Goal: Complete application form

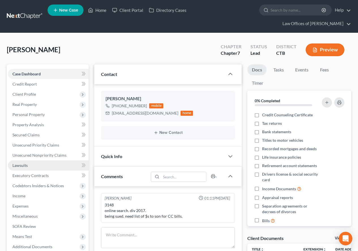
click at [18, 165] on span "Lawsuits" at bounding box center [19, 165] width 15 height 5
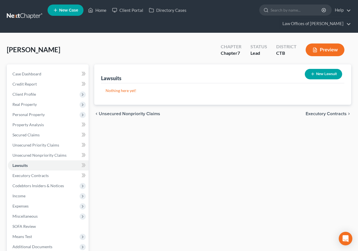
click at [315, 73] on button "New Lawsuit" at bounding box center [323, 74] width 37 height 10
select select "0"
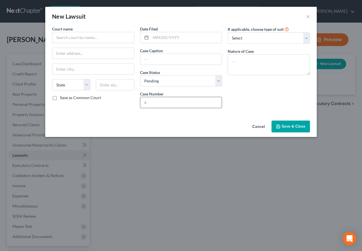
paste input "KNL-CV25-6075249-S"
type input "KNL-CV25-6075249-S"
click at [161, 36] on input "text" at bounding box center [186, 37] width 71 height 11
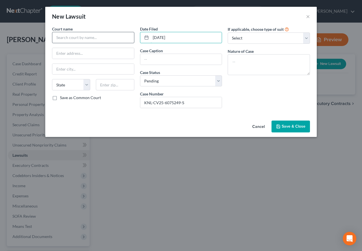
type input "[DATE]"
click at [89, 38] on input "text" at bounding box center [93, 37] width 82 height 11
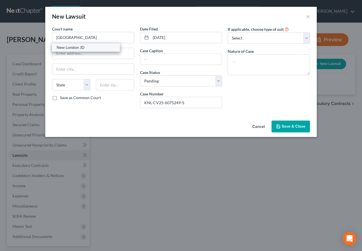
click at [84, 47] on div "New London JD" at bounding box center [86, 48] width 59 height 6
type input "New London JD"
type input "[GEOGRAPHIC_DATA]"
select select "6"
type input "06320"
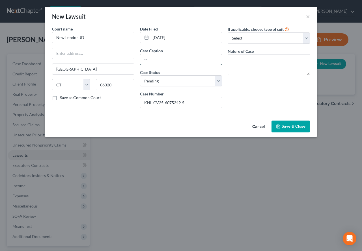
paste input "JPMORGAN CHASE BANK, N.A. [PERSON_NAME], [PERSON_NAME]"
type input "JPMORGAN CHASE BANK, N.A. [PERSON_NAME], [PERSON_NAME]"
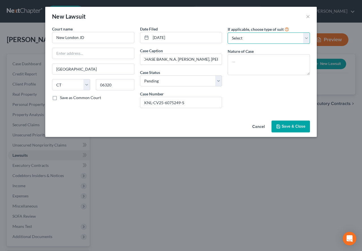
scroll to position [0, 0]
click at [306, 40] on select "Select Repossession Garnishment Foreclosure Attached, Seized, Or Levied Other" at bounding box center [269, 38] width 82 height 11
select select "4"
click at [228, 33] on select "Select Repossession Garnishment Foreclosure Attached, Seized, Or Levied Other" at bounding box center [269, 38] width 82 height 11
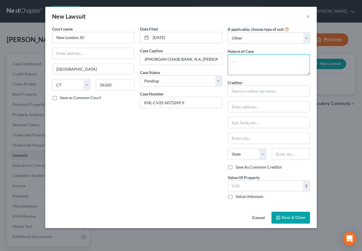
click at [240, 68] on textarea at bounding box center [269, 64] width 82 height 21
type textarea "Contracts - Collections"
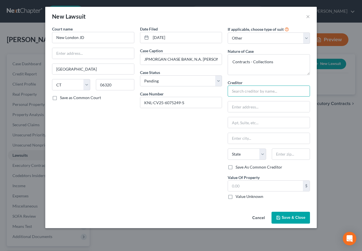
click at [259, 93] on input "text" at bounding box center [269, 91] width 82 height 11
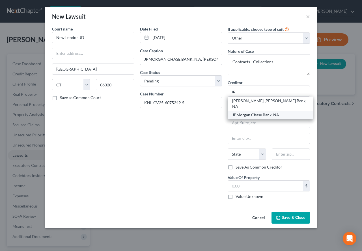
click at [255, 112] on div "JPMorgan Chase Bank, NA" at bounding box center [270, 115] width 76 height 6
type input "JPMorgan Chase Bank, NA"
type input "Attn: President/CEO/General Counsel"
type input "PO Box 182055"
type input "Columbus"
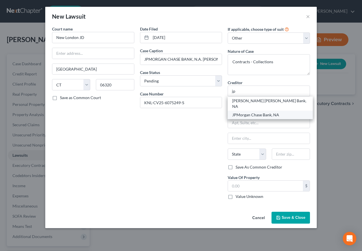
select select "36"
type input "43218-2055"
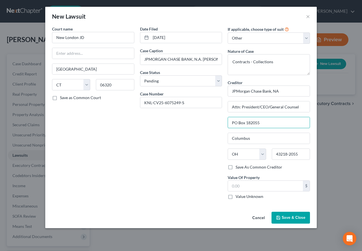
drag, startPoint x: 262, startPoint y: 125, endPoint x: 214, endPoint y: 120, distance: 48.3
click at [214, 120] on div "Court name * [GEOGRAPHIC_DATA] JD [GEOGRAPHIC_DATA] [US_STATE] AK AR AZ CA CO C…" at bounding box center [181, 115] width 264 height 178
type input "[STREET_ADDRESS]"
drag, startPoint x: 300, startPoint y: 154, endPoint x: 268, endPoint y: 153, distance: 32.2
click at [268, 153] on div "State [US_STATE] AK AR AZ CA CO CT DE DC [GEOGRAPHIC_DATA] [GEOGRAPHIC_DATA] GU…" at bounding box center [269, 157] width 88 height 16
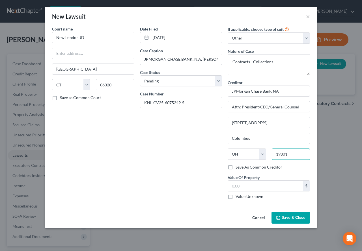
type input "19801"
type input "Wilmington"
select select "7"
click at [190, 157] on div "Date Filed [DATE] Case Caption JPMORGAN CHASE BANK, N.A. [PERSON_NAME], [PERSON…" at bounding box center [181, 115] width 88 height 178
click at [253, 189] on input "text" at bounding box center [265, 186] width 75 height 11
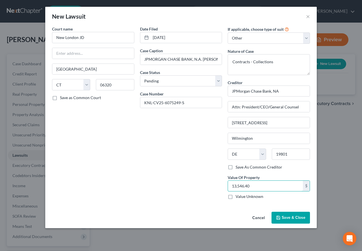
type input "13,546.40"
click at [285, 221] on button "Save & Close" at bounding box center [291, 218] width 38 height 12
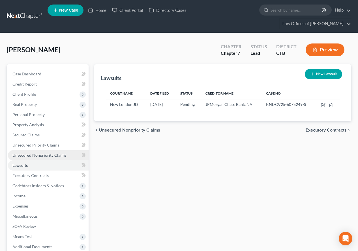
click at [38, 158] on span "Unsecured Nonpriority Claims" at bounding box center [39, 155] width 54 height 5
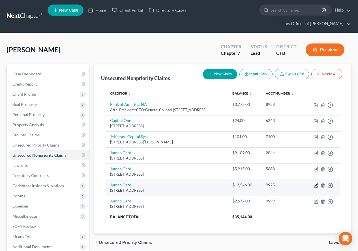
click at [317, 188] on icon "button" at bounding box center [316, 186] width 5 height 5
select select "7"
select select "0"
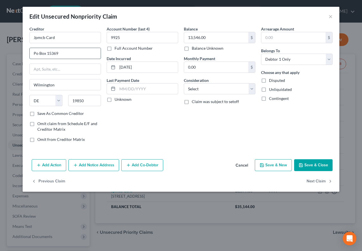
click at [67, 58] on input "Po Box 15369" at bounding box center [65, 53] width 71 height 11
click at [64, 67] on input "text" at bounding box center [65, 69] width 71 height 11
type input "[STREET_ADDRESS]"
click at [97, 165] on button "Add Notice Address" at bounding box center [93, 166] width 51 height 12
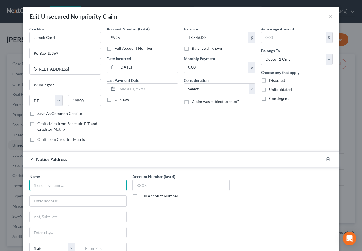
click at [94, 184] on input "text" at bounding box center [77, 185] width 97 height 11
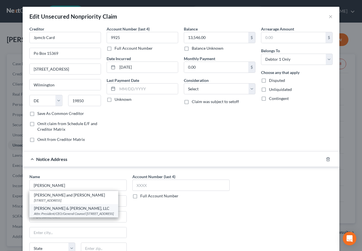
click at [72, 213] on div "Attn: President/CEO/General Counsel [STREET_ADDRESS]" at bounding box center [74, 214] width 80 height 5
type input "[PERSON_NAME] & [PERSON_NAME], LLC"
type input "Attn: President/CEO/General Counsel"
type input "PO Box 9003"
type input "[GEOGRAPHIC_DATA]"
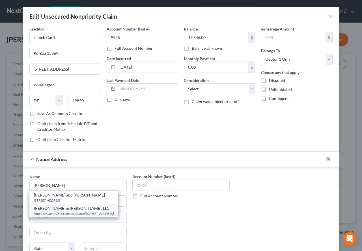
select select "35"
type input "11749-9003"
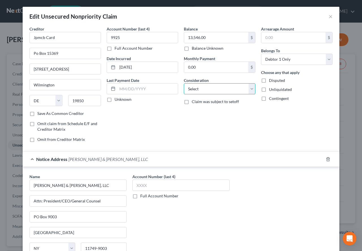
click at [250, 92] on select "Select Cable / Satellite Services Collection Agency Credit Card Debt Debt Couns…" at bounding box center [220, 88] width 72 height 11
select select "2"
click at [184, 83] on select "Select Cable / Satellite Services Collection Agency Credit Card Debt Debt Couns…" at bounding box center [220, 88] width 72 height 11
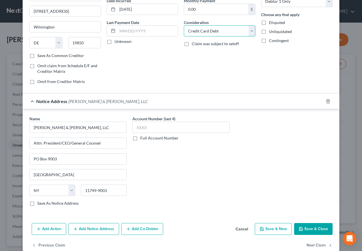
scroll to position [69, 0]
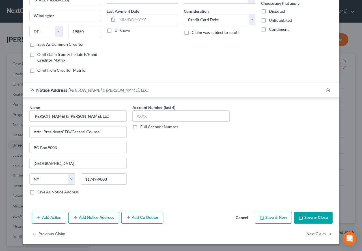
click at [313, 219] on button "Save & Close" at bounding box center [313, 218] width 38 height 12
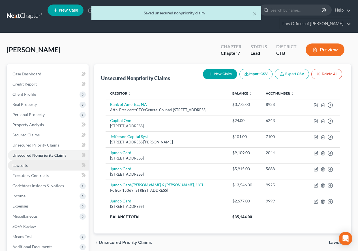
click at [22, 168] on link "Lawsuits" at bounding box center [48, 166] width 81 height 10
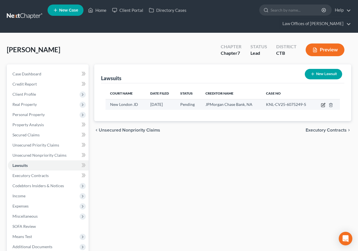
click at [321, 106] on icon "button" at bounding box center [322, 105] width 3 height 3
select select "6"
select select "0"
select select "4"
select select "7"
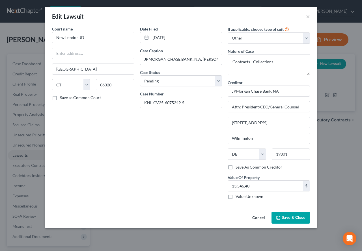
click at [196, 183] on div "Date Filed [DATE] Case Caption JPMORGAN CHASE BANK, N.A. [PERSON_NAME], [PERSON…" at bounding box center [181, 115] width 88 height 178
click at [288, 220] on span "Save & Close" at bounding box center [294, 218] width 24 height 5
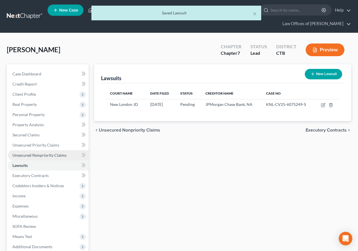
click at [15, 155] on span "Unsecured Nonpriority Claims" at bounding box center [39, 155] width 54 height 5
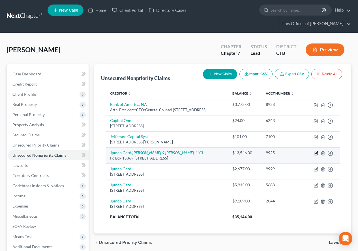
click at [316, 154] on icon "button" at bounding box center [316, 153] width 3 height 3
select select "7"
select select "2"
select select "0"
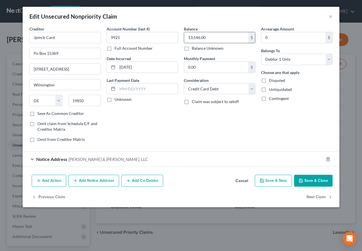
paste input "4"
type input "13,546.40"
click at [205, 127] on div "Balance 13,546.40 $ Balance Unknown Balance Undetermined 13,546.40 $ Balance Un…" at bounding box center [219, 86] width 77 height 121
drag, startPoint x: 63, startPoint y: 51, endPoint x: 17, endPoint y: 51, distance: 45.8
click at [17, 51] on div "Edit Unsecured Nonpriority Claim × Creditor * Jpmcb Card Po Box 15369 [STREET_A…" at bounding box center [181, 125] width 362 height 251
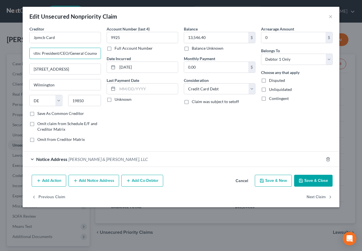
scroll to position [0, 3]
type input "Attn: President/CEO/General Counsel"
click at [61, 34] on input "Jpmcb Card" at bounding box center [65, 37] width 72 height 11
drag, startPoint x: 65, startPoint y: 38, endPoint x: 27, endPoint y: 37, distance: 38.5
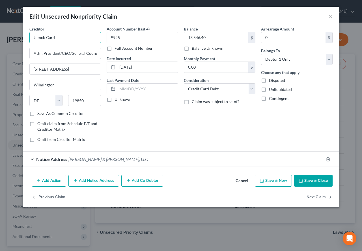
click at [27, 37] on div "Creditor * Jpmcb Card Attn: President/CEO/General Counsel [STREET_ADDRESS][GEOG…" at bounding box center [65, 86] width 77 height 121
type input "[PERSON_NAME] [PERSON_NAME] Bank NA"
click at [171, 135] on div "Account Number (last 4) 9925 Full Account Number Date Incurred [DATE] Last Paym…" at bounding box center [142, 86] width 77 height 121
click at [28, 159] on div "Notice Address [PERSON_NAME] & [PERSON_NAME], LLC" at bounding box center [173, 159] width 301 height 15
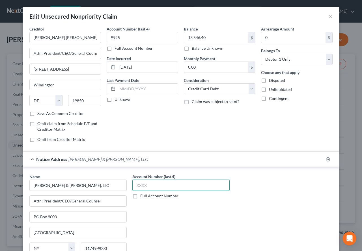
click at [143, 186] on input "text" at bounding box center [180, 185] width 97 height 11
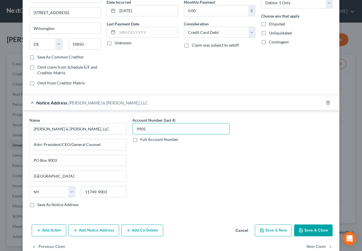
scroll to position [69, 0]
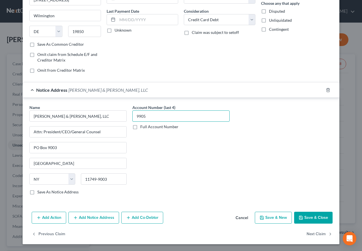
type input "9905"
click at [302, 219] on button "Save & Close" at bounding box center [313, 218] width 38 height 12
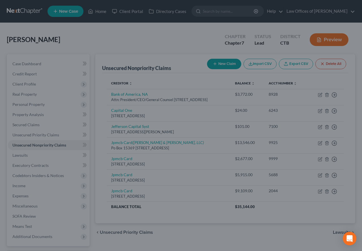
scroll to position [0, 0]
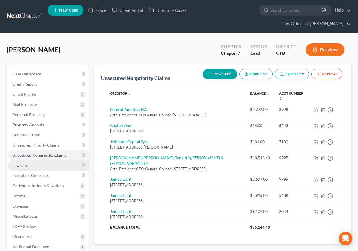
click at [23, 167] on span "Lawsuits" at bounding box center [19, 165] width 15 height 5
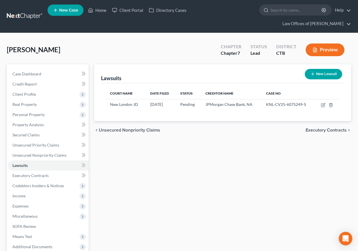
click at [316, 75] on button "New Lawsuit" at bounding box center [323, 74] width 37 height 10
select select "0"
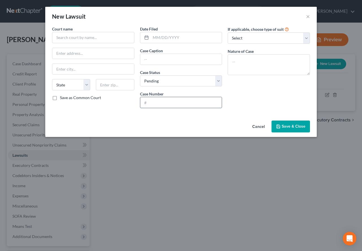
paste input "KNL-CV25-6075250-S"
type input "KNL-CV25-6075250-S"
click at [155, 38] on input "text" at bounding box center [186, 37] width 71 height 11
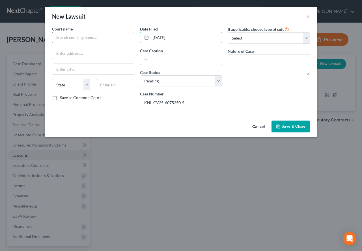
type input "[DATE]"
click at [86, 36] on input "text" at bounding box center [93, 37] width 82 height 11
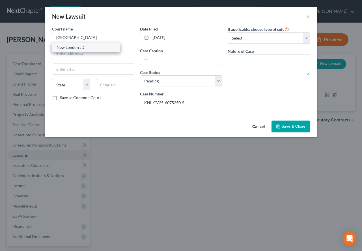
click at [76, 49] on div "New London JD" at bounding box center [86, 48] width 59 height 6
type input "New London JD"
type input "[GEOGRAPHIC_DATA]"
select select "6"
type input "06320"
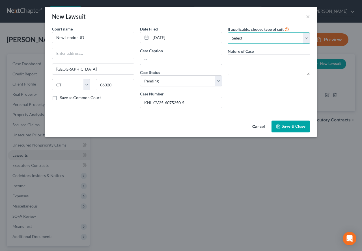
click at [306, 39] on select "Select Repossession Garnishment Foreclosure Attached, Seized, Or Levied Other" at bounding box center [269, 38] width 82 height 11
select select "4"
click at [228, 33] on select "Select Repossession Garnishment Foreclosure Attached, Seized, Or Levied Other" at bounding box center [269, 38] width 82 height 11
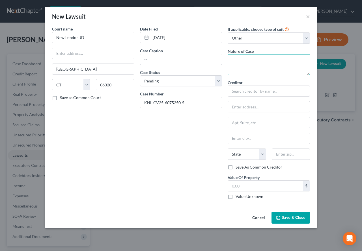
click at [252, 65] on textarea at bounding box center [269, 64] width 82 height 21
type textarea "Contracts - Collections"
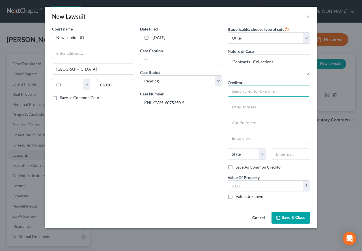
click at [256, 92] on input "text" at bounding box center [269, 91] width 82 height 11
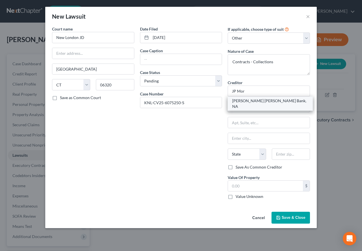
click at [254, 100] on div "[PERSON_NAME] [PERSON_NAME] Bank, NA" at bounding box center [270, 103] width 76 height 11
type input "[PERSON_NAME] [PERSON_NAME] Bank, NA"
type input "Attn: President/CEO/General Counsel"
type input "PO Box 15369"
type input "Wilmington"
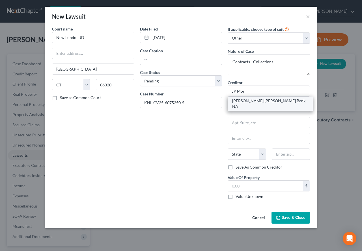
select select "7"
type input "19850-5369"
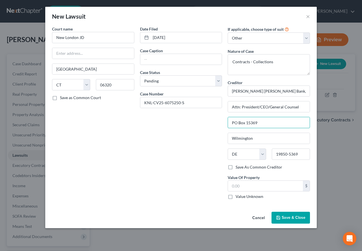
drag, startPoint x: 264, startPoint y: 124, endPoint x: 222, endPoint y: 122, distance: 42.5
click at [222, 122] on div "Court name * [GEOGRAPHIC_DATA] JD [GEOGRAPHIC_DATA] [US_STATE] AK AR AZ CA CO […" at bounding box center [181, 115] width 264 height 178
type input "[STREET_ADDRESS]"
click at [286, 155] on input "19850-5369" at bounding box center [291, 154] width 38 height 11
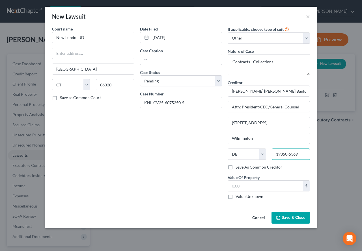
drag, startPoint x: 287, startPoint y: 154, endPoint x: 308, endPoint y: 154, distance: 21.2
click at [308, 154] on input "19850-5369" at bounding box center [291, 154] width 38 height 11
type input "19801"
click at [158, 138] on div "Date Filed [DATE] Case Caption Case Status * Select Pending On Appeal Concluded…" at bounding box center [181, 115] width 88 height 178
paste input "JPMORGAN CHASE BANK, N.A. [PERSON_NAME], [PERSON_NAME]"
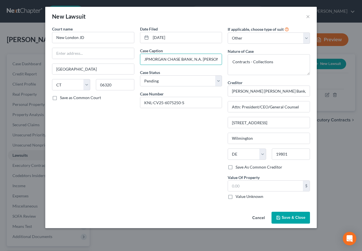
scroll to position [0, 25]
type input "JPMORGAN CHASE BANK, N.A. [PERSON_NAME], [PERSON_NAME]"
click at [263, 187] on input "text" at bounding box center [265, 186] width 75 height 11
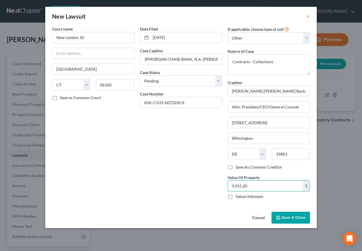
type input "5,915.20"
click at [283, 217] on span "Save & Close" at bounding box center [294, 218] width 24 height 5
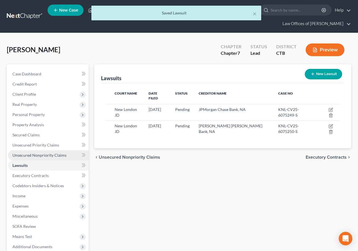
click at [33, 155] on span "Unsecured Nonpriority Claims" at bounding box center [39, 155] width 54 height 5
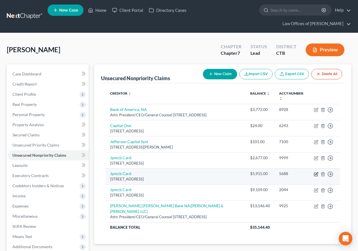
click at [316, 177] on icon "button" at bounding box center [316, 174] width 5 height 5
select select "7"
select select "0"
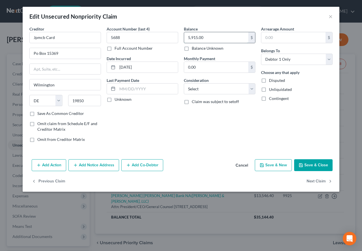
click at [199, 36] on input "5,915.00" at bounding box center [216, 37] width 64 height 11
type input "5,915.20"
drag, startPoint x: 64, startPoint y: 39, endPoint x: 21, endPoint y: 38, distance: 42.7
click at [21, 38] on div "Edit Unsecured Nonpriority Claim × Creditor * Jpmcb Card Po Box [GEOGRAPHIC_DAT…" at bounding box center [181, 125] width 362 height 251
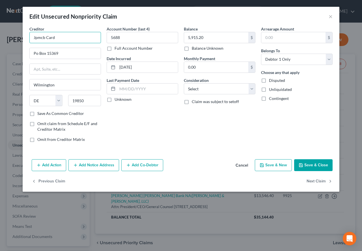
paste input "PMORGAN CHASE BANK, N.A. [PERSON_NAME], [PERSON_NAME]"
drag, startPoint x: 53, startPoint y: 38, endPoint x: 108, endPoint y: 39, distance: 54.6
click at [108, 39] on div "Creditor * JPMORGAN CHASE BANK, N.A. [PERSON_NAME], [PERSON_NAME] Box [GEOGRAPH…" at bounding box center [181, 86] width 309 height 121
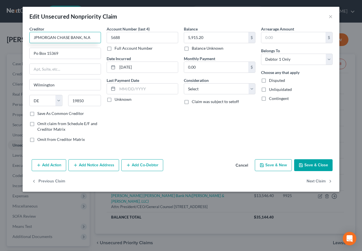
type input "JPMORGAN CHASE BANK, N.A"
click at [175, 128] on div "Account Number (last 4) 5688 Full Account Number Date Incurred [DATE] Last Paym…" at bounding box center [142, 86] width 77 height 121
click at [38, 38] on input "JPMORGAN CHASE BANK, N.A" at bounding box center [65, 37] width 72 height 11
click at [250, 90] on select "Select Cable / Satellite Services Collection Agency Credit Card Debt Debt Couns…" at bounding box center [220, 88] width 72 height 11
select select "2"
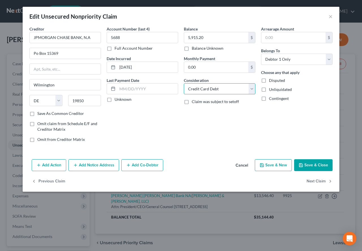
click at [184, 83] on select "Select Cable / Satellite Services Collection Agency Credit Card Debt Debt Couns…" at bounding box center [220, 88] width 72 height 11
click at [42, 39] on input "JPMORGAN CHASE BANK, N.A" at bounding box center [65, 37] width 72 height 11
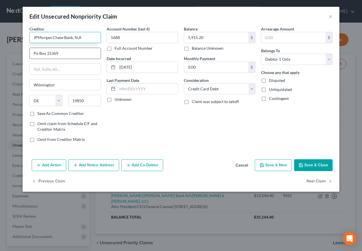
type input "JPMorgan Chase Bank, N.A"
drag, startPoint x: 65, startPoint y: 53, endPoint x: 12, endPoint y: 53, distance: 52.9
click at [12, 53] on div "Edit Unsecured Nonpriority Claim × Creditor * JPMorgan Chase Bank, N.A Po Box […" at bounding box center [181, 125] width 362 height 251
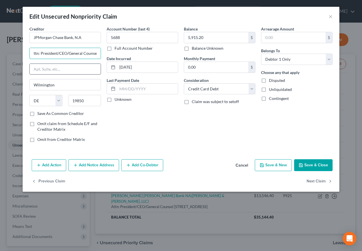
type input "Attn: President/CEO/General Counsel"
click at [44, 69] on input "text" at bounding box center [65, 69] width 71 height 11
type input "[STREET_ADDRESS]"
click at [88, 101] on input "19850" at bounding box center [84, 100] width 33 height 11
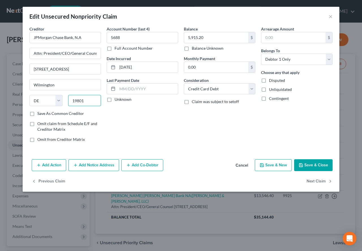
type input "19801"
click at [152, 115] on div "Account Number (last 4) 5688 Full Account Number Date Incurred [DATE] Last Paym…" at bounding box center [142, 86] width 77 height 121
click at [84, 168] on button "Add Notice Address" at bounding box center [93, 166] width 51 height 12
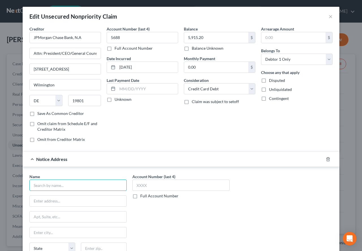
click at [77, 187] on input "text" at bounding box center [77, 185] width 97 height 11
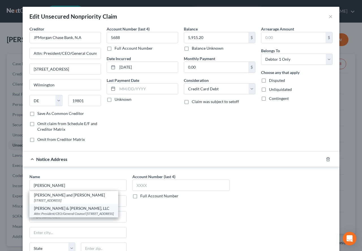
click at [66, 216] on div "Attn: President/CEO/General Counsel [STREET_ADDRESS]" at bounding box center [74, 214] width 80 height 5
type input "[PERSON_NAME] & [PERSON_NAME], LLC"
type input "Attn: President/CEO/General Counsel"
type input "PO Box 9003"
type input "[GEOGRAPHIC_DATA]"
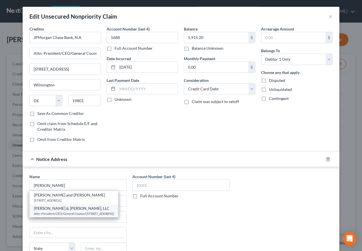
select select "35"
type input "11749-9003"
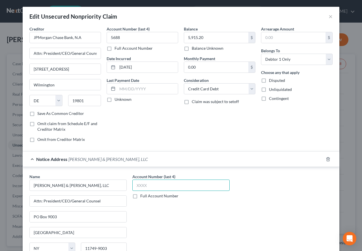
click at [152, 187] on input "text" at bounding box center [180, 185] width 97 height 11
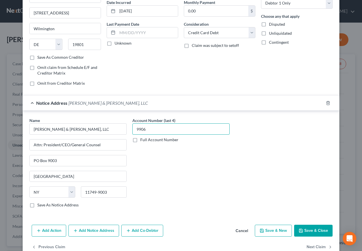
scroll to position [57, 0]
type input "9906"
click at [308, 230] on button "Save & Close" at bounding box center [313, 231] width 38 height 12
type input "0"
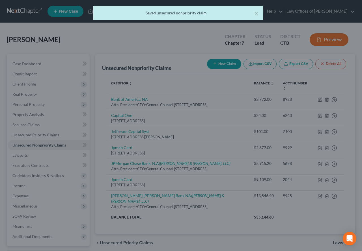
scroll to position [0, 0]
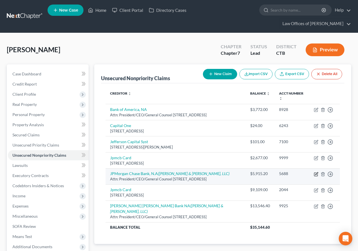
click at [314, 176] on icon "button" at bounding box center [315, 174] width 3 height 3
select select "7"
select select "2"
select select "0"
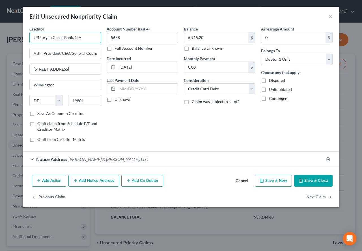
drag, startPoint x: 32, startPoint y: 39, endPoint x: 96, endPoint y: 41, distance: 63.9
click at [96, 41] on input "JPMorgan Chase Bank, N.A" at bounding box center [65, 37] width 72 height 11
click at [331, 16] on button "×" at bounding box center [331, 16] width 4 height 7
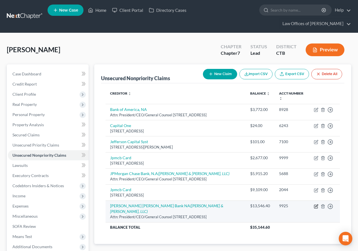
click at [316, 209] on icon "button" at bounding box center [316, 206] width 5 height 5
select select "7"
select select "2"
select select "0"
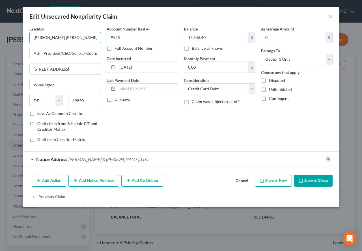
drag, startPoint x: 84, startPoint y: 40, endPoint x: 23, endPoint y: 37, distance: 60.9
click at [23, 37] on div "Creditor * [PERSON_NAME] [PERSON_NAME] Bank NA Attn: President/CEO/General Coun…" at bounding box center [181, 99] width 317 height 147
paste input "[PERSON_NAME] Bank, N."
type input "JPMorgan Chase Bank, N.A"
click at [314, 182] on button "Save & Close" at bounding box center [313, 181] width 38 height 12
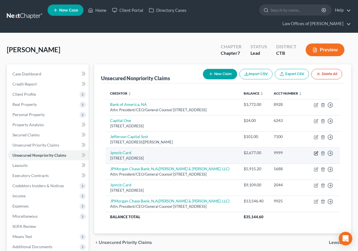
click at [316, 154] on icon "button" at bounding box center [316, 153] width 3 height 3
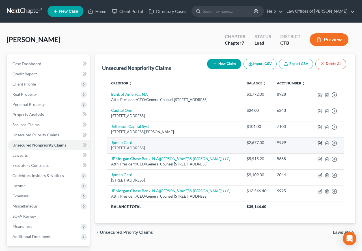
select select "7"
select select "0"
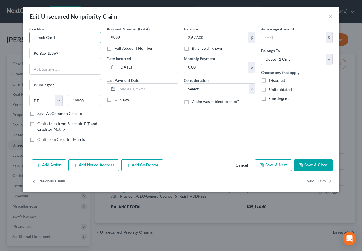
drag, startPoint x: 63, startPoint y: 39, endPoint x: 28, endPoint y: 40, distance: 35.1
click at [28, 40] on div "Creditor * Jpmcb Card Po Box [GEOGRAPHIC_DATA] [US_STATE] AK AR AZ CA CO CT DE …" at bounding box center [65, 86] width 77 height 121
paste input "PMorgan Chase Bank, N.A"
type input "JPMorgan Chase Bank, N.A"
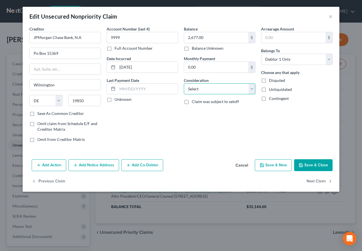
click at [253, 90] on select "Select Cable / Satellite Services Collection Agency Credit Card Debt Debt Couns…" at bounding box center [220, 88] width 72 height 11
select select "2"
click at [184, 83] on select "Select Cable / Satellite Services Collection Agency Credit Card Debt Debt Couns…" at bounding box center [220, 88] width 72 height 11
click at [317, 166] on button "Save & Close" at bounding box center [313, 166] width 38 height 12
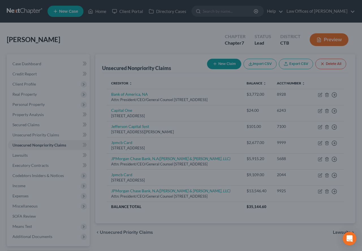
type input "0"
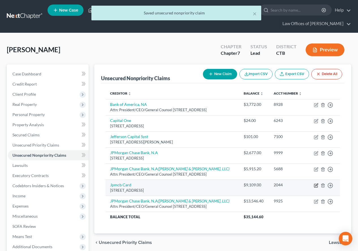
click at [316, 188] on icon "button" at bounding box center [316, 186] width 5 height 5
select select "7"
select select "2"
select select "0"
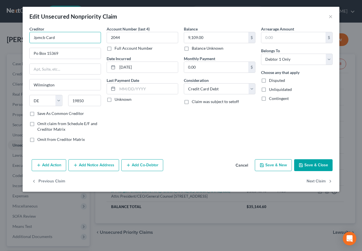
drag, startPoint x: 63, startPoint y: 35, endPoint x: 28, endPoint y: 35, distance: 35.4
click at [28, 35] on div "Creditor * Jpmcb Card Po Box [GEOGRAPHIC_DATA] [US_STATE] AK AR AZ CA CO CT DE …" at bounding box center [65, 86] width 77 height 121
paste input "PMorgan Chase Bank, N.A"
type input "JPMorgan Chase Bank, N.A"
click at [308, 163] on button "Save & Close" at bounding box center [313, 166] width 38 height 12
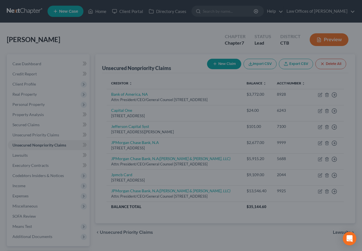
type input "0"
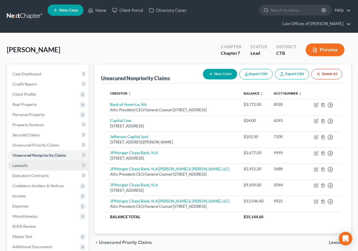
click at [18, 167] on span "Lawsuits" at bounding box center [19, 165] width 15 height 5
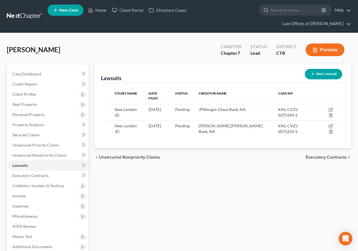
click at [313, 73] on line "button" at bounding box center [313, 74] width 0 height 3
select select "0"
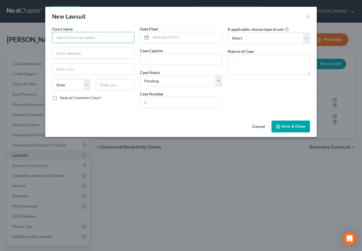
click at [101, 35] on input "text" at bounding box center [93, 37] width 82 height 11
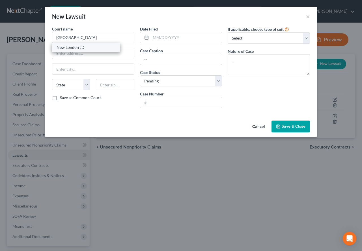
click at [95, 51] on div "New London JD" at bounding box center [86, 47] width 68 height 8
type input "New London JD"
type input "[GEOGRAPHIC_DATA]"
select select "6"
type input "06320"
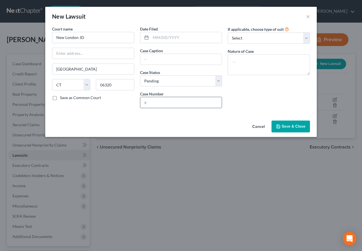
click at [159, 104] on input "text" at bounding box center [181, 102] width 82 height 11
paste input "KNL-CV25-6075782-S"
type input "KNL-CV25-6075782-S"
click at [162, 40] on input "text" at bounding box center [186, 37] width 71 height 11
type input "[DATE]"
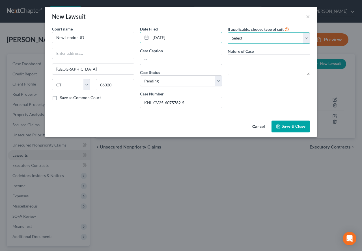
click at [306, 38] on select "Select Repossession Garnishment Foreclosure Attached, Seized, Or Levied Other" at bounding box center [269, 38] width 82 height 11
select select "4"
click at [228, 33] on select "Select Repossession Garnishment Foreclosure Attached, Seized, Or Levied Other" at bounding box center [269, 38] width 82 height 11
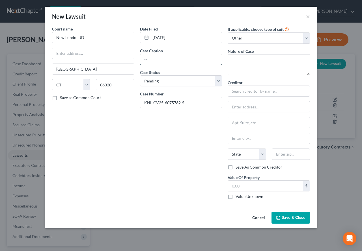
click at [152, 60] on input "text" at bounding box center [181, 59] width 82 height 11
paste input "JPMORGAN CHASE BANK, N.A. [PERSON_NAME], [PERSON_NAME]"
type input "JPMORGAN CHASE BANK, N.A. [PERSON_NAME], [PERSON_NAME]"
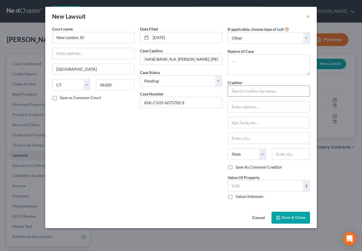
scroll to position [0, 0]
click at [242, 91] on input "text" at bounding box center [269, 91] width 82 height 11
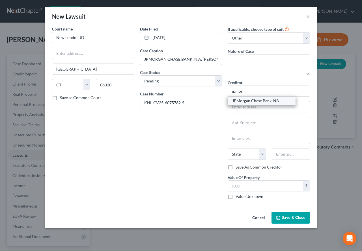
click at [249, 100] on div "JPMorgan Chase Bank, NA" at bounding box center [261, 101] width 59 height 6
type input "JPMorgan Chase Bank, NA"
type input "Attn: President/CEO/General Counsel"
type input "PO Box 182055"
type input "Columbus"
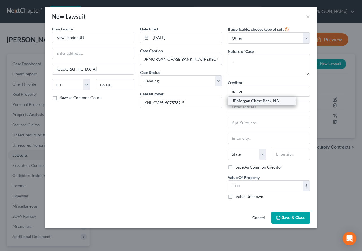
select select "36"
type input "43218-2055"
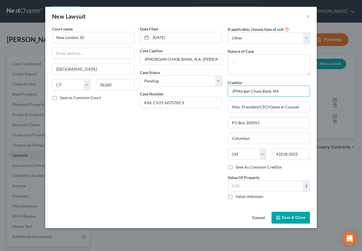
click at [275, 91] on input "JPMorgan Chase Bank, NA" at bounding box center [269, 91] width 82 height 11
type input "JPMorgan Chase Bank, N.A."
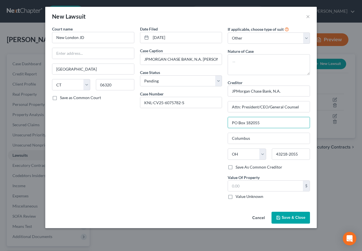
drag, startPoint x: 265, startPoint y: 124, endPoint x: 219, endPoint y: 124, distance: 45.8
click at [219, 124] on div "Court name * [GEOGRAPHIC_DATA] JD [GEOGRAPHIC_DATA] [US_STATE] AK AR AZ CA CO […" at bounding box center [181, 115] width 264 height 178
type input "[STREET_ADDRESS]"
drag, startPoint x: 305, startPoint y: 159, endPoint x: 272, endPoint y: 156, distance: 33.2
click at [272, 156] on input "43218-2055" at bounding box center [291, 154] width 38 height 11
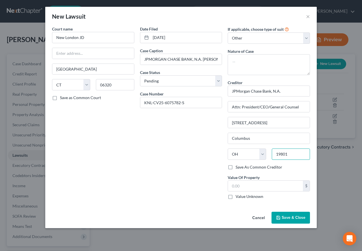
type input "19801"
click at [183, 164] on div "Date Filed [DATE] Case Caption JPMORGAN CHASE BANK, N.A. [PERSON_NAME], [PERSON…" at bounding box center [181, 115] width 88 height 178
type input "Wilmington"
select select "7"
click at [270, 188] on input "text" at bounding box center [265, 186] width 75 height 11
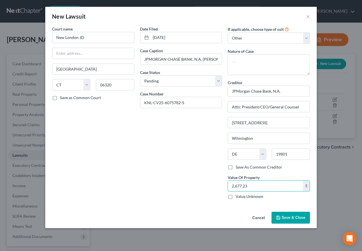
type input "2,677.23"
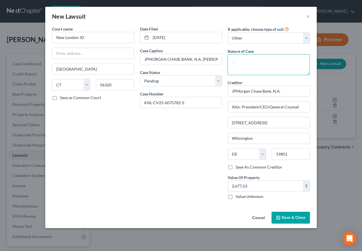
paste textarea "Collection - Credit Card (Original Owner)"
type textarea "Collection - Credit Card (Original Owner)"
click at [203, 148] on div "Date Filed [DATE] Case Caption JPMORGAN CHASE BANK, N.A. [PERSON_NAME], [PERSON…" at bounding box center [181, 115] width 88 height 178
click at [283, 222] on button "Save & Close" at bounding box center [291, 218] width 38 height 12
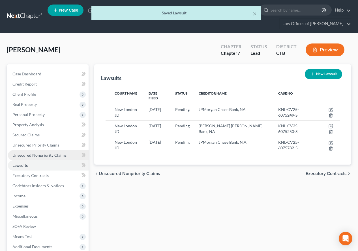
click at [31, 157] on span "Unsecured Nonpriority Claims" at bounding box center [39, 155] width 54 height 5
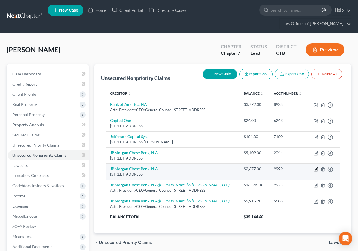
click at [317, 172] on icon "button" at bounding box center [316, 169] width 5 height 5
select select "7"
select select "2"
select select "0"
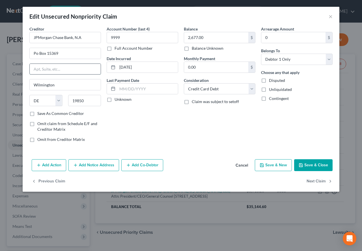
click at [63, 68] on input "text" at bounding box center [65, 69] width 71 height 11
type input "[STREET_ADDRESS]"
drag, startPoint x: 84, startPoint y: 99, endPoint x: 70, endPoint y: 101, distance: 14.0
click at [70, 101] on input "19850" at bounding box center [84, 100] width 33 height 11
type input "19801"
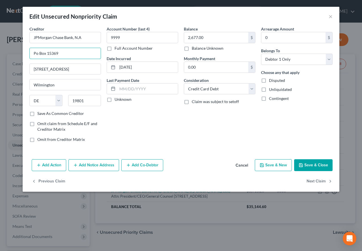
drag, startPoint x: 71, startPoint y: 48, endPoint x: 26, endPoint y: 51, distance: 45.7
click at [26, 51] on div "Creditor * JPMorgan Chase Bank, N.A Po Box 15369 [STREET_ADDRESS][GEOGRAPHIC_DA…" at bounding box center [181, 91] width 317 height 131
type input "Attn: President/CEO/General Counsel"
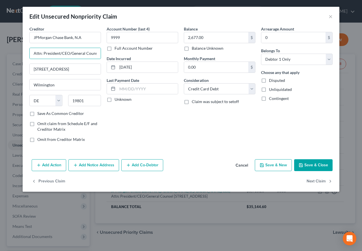
click at [161, 124] on div "Account Number (last 4) 9999 Full Account Number Date Incurred [DATE] Last Paym…" at bounding box center [142, 86] width 77 height 121
paste input "23"
type input "2,677.23"
click at [174, 128] on div "Account Number (last 4) 9999 Full Account Number Date Incurred [DATE] Last Paym…" at bounding box center [142, 86] width 77 height 121
click at [96, 167] on button "Add Notice Address" at bounding box center [93, 166] width 51 height 12
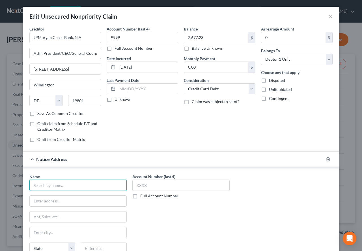
click at [83, 185] on input "text" at bounding box center [77, 185] width 97 height 11
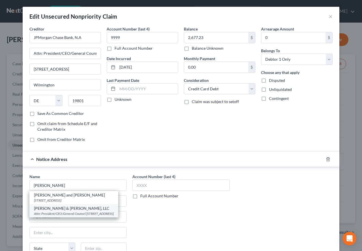
click at [72, 216] on div "Attn: President/CEO/General Counsel [STREET_ADDRESS]" at bounding box center [74, 214] width 80 height 5
type input "[PERSON_NAME] & [PERSON_NAME], LLC"
type input "Attn: President/CEO/General Counsel"
type input "PO Box 9003"
type input "[GEOGRAPHIC_DATA]"
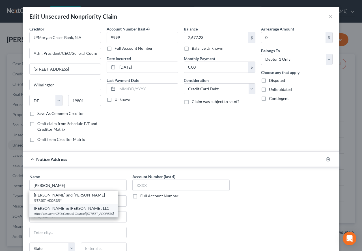
select select "35"
type input "11749-9003"
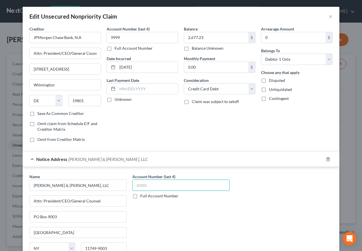
click at [147, 187] on input "text" at bounding box center [180, 185] width 97 height 11
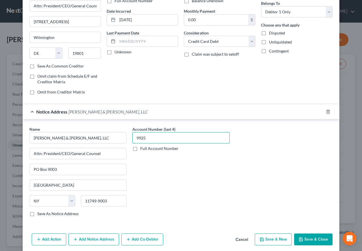
scroll to position [57, 0]
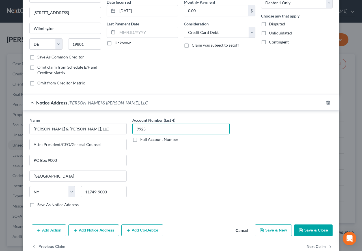
type input "9925"
click at [311, 231] on button "Save & Close" at bounding box center [313, 231] width 38 height 12
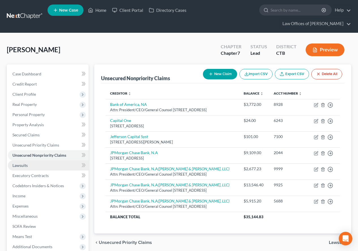
click at [21, 166] on span "Lawsuits" at bounding box center [19, 165] width 15 height 5
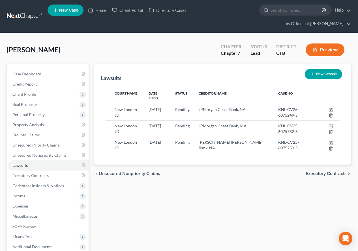
click at [316, 76] on button "New Lawsuit" at bounding box center [323, 74] width 37 height 10
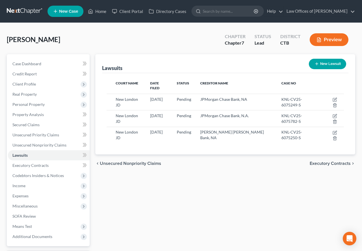
select select "0"
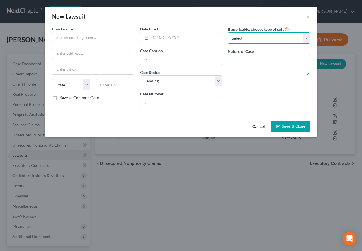
click at [304, 40] on select "Select Repossession Garnishment Foreclosure Attached, Seized, Or Levied Other" at bounding box center [269, 38] width 82 height 11
select select "4"
click at [228, 33] on select "Select Repossession Garnishment Foreclosure Attached, Seized, Or Levied Other" at bounding box center [269, 38] width 82 height 11
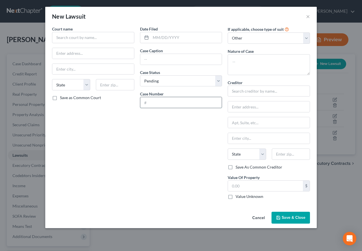
paste input "KNL-CV25-6076244-S"
type input "KNL-CV25-6076244-S"
click at [161, 41] on input "text" at bounding box center [186, 37] width 71 height 11
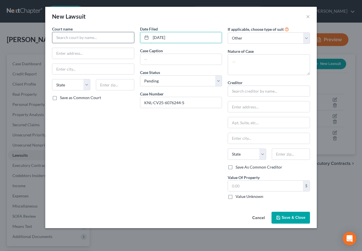
type input "[DATE]"
click at [115, 40] on input "text" at bounding box center [93, 37] width 82 height 11
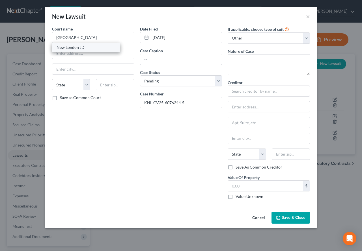
click at [103, 49] on div "New London JD" at bounding box center [86, 48] width 59 height 6
type input "New London JD"
type input "[GEOGRAPHIC_DATA]"
select select "6"
type input "06320"
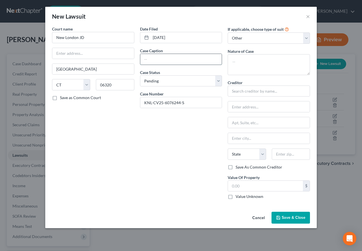
click at [160, 55] on input "text" at bounding box center [181, 59] width 82 height 11
paste input "JPMORGAN CHASE BANK, N.A. [PERSON_NAME], [PERSON_NAME]"
type input "JPMORGAN CHASE BANK, N.A. [PERSON_NAME], [PERSON_NAME]"
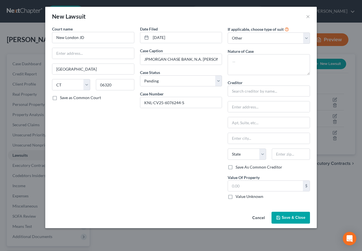
click at [169, 133] on div "Date Filed [DATE] Case Caption JPMORGAN CHASE BANK, N.A. [PERSON_NAME], [PERSON…" at bounding box center [181, 115] width 88 height 178
click at [276, 92] on input "text" at bounding box center [269, 91] width 82 height 11
click at [259, 102] on div "JPMorgan Chase Bank, NA" at bounding box center [261, 101] width 59 height 6
type input "JPMorgan Chase Bank, NA"
type input "Attn: President/CEO/General Counsel"
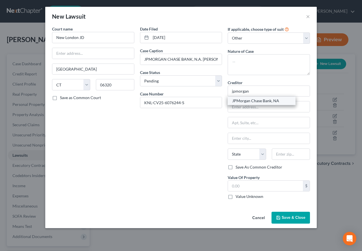
type input "PO Box 182055"
type input "Columbus"
select select "36"
type input "43218-2055"
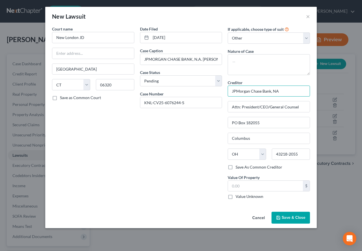
click at [275, 92] on input "JPMorgan Chase Bank, NA" at bounding box center [269, 91] width 82 height 11
click at [285, 90] on input "JPMorgan Chase Bank, N.A" at bounding box center [269, 91] width 82 height 11
type input "JPMorgan Chase Bank, N.A."
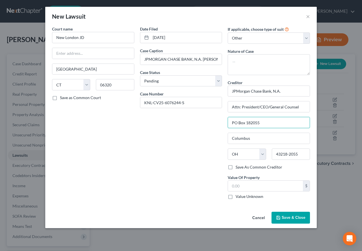
drag, startPoint x: 261, startPoint y: 121, endPoint x: 192, endPoint y: 121, distance: 69.3
click at [192, 121] on div "Court name * [GEOGRAPHIC_DATA] JD [GEOGRAPHIC_DATA] [US_STATE] AK AR AZ CA CO C…" at bounding box center [181, 115] width 264 height 178
type input "[STREET_ADDRESS]"
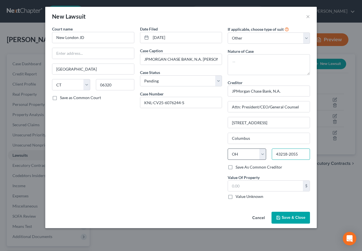
drag, startPoint x: 305, startPoint y: 158, endPoint x: 258, endPoint y: 155, distance: 47.0
click at [258, 155] on div "State [US_STATE] AK AR AZ CA CO CT DE DC [GEOGRAPHIC_DATA] [GEOGRAPHIC_DATA] GU…" at bounding box center [269, 157] width 88 height 16
type input "19801"
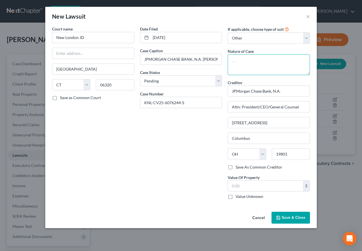
type input "Wilmington"
select select "7"
click at [245, 60] on textarea at bounding box center [269, 64] width 82 height 21
type textarea "Contracts - Collections"
click at [248, 188] on input "text" at bounding box center [265, 186] width 75 height 11
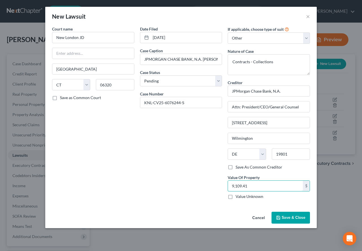
type input "9,109.41"
click at [287, 219] on span "Save & Close" at bounding box center [294, 218] width 24 height 5
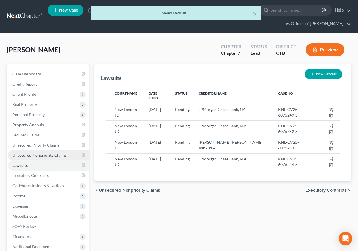
click at [36, 157] on span "Unsecured Nonpriority Claims" at bounding box center [39, 155] width 54 height 5
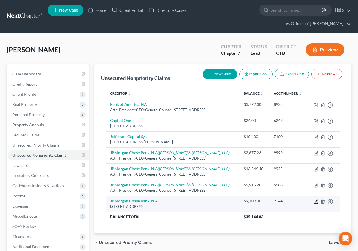
click at [316, 203] on icon "button" at bounding box center [316, 201] width 3 height 3
select select "7"
select select "2"
select select "0"
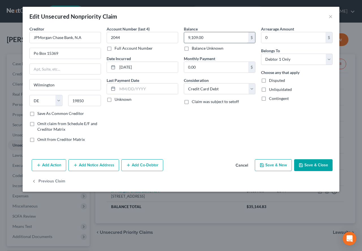
click at [208, 34] on input "9,109.00" at bounding box center [216, 37] width 64 height 11
type input "9,109.41"
drag, startPoint x: 68, startPoint y: 56, endPoint x: 8, endPoint y: 50, distance: 61.1
click at [8, 50] on div "Edit Unsecured Nonpriority Claim × Creditor * JPMorgan Chase Bank, N.A Po Box […" at bounding box center [181, 125] width 362 height 251
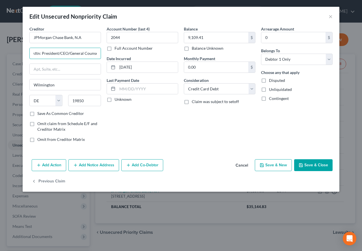
scroll to position [0, 3]
type input "Attn: President/CEO/General Counsel"
click at [34, 71] on input "text" at bounding box center [65, 69] width 71 height 11
type input "[STREET_ADDRESS]"
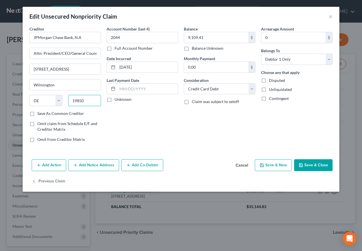
drag, startPoint x: 85, startPoint y: 101, endPoint x: 69, endPoint y: 100, distance: 16.5
click at [69, 100] on input "19850" at bounding box center [84, 100] width 33 height 11
type input "19801"
click at [95, 70] on input "[STREET_ADDRESS]" at bounding box center [65, 69] width 71 height 11
click at [178, 172] on div "Add Action Add Notice Address Add Co-Debtor Cancel Save & New Save & Close" at bounding box center [181, 166] width 317 height 19
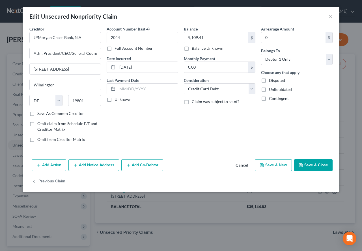
click at [98, 165] on button "Add Notice Address" at bounding box center [93, 166] width 51 height 12
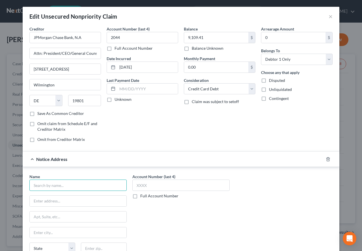
click at [94, 184] on input "text" at bounding box center [77, 185] width 97 height 11
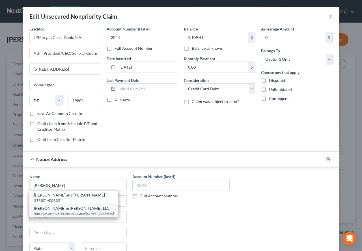
click at [58, 212] on div "Attn: President/CEO/General Counsel [STREET_ADDRESS]" at bounding box center [74, 214] width 80 height 5
type input "[PERSON_NAME] & [PERSON_NAME], LLC"
type input "Attn: President/CEO/General Counsel"
type input "PO Box 9003"
type input "[GEOGRAPHIC_DATA]"
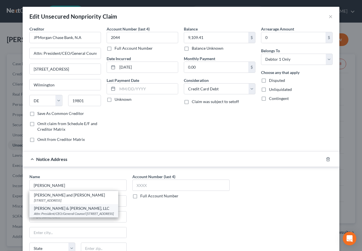
select select "35"
type input "11749-9003"
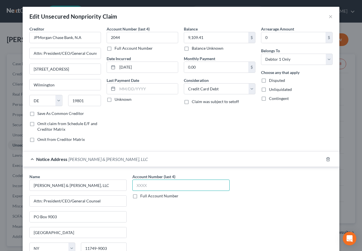
click at [143, 184] on input "text" at bounding box center [180, 185] width 97 height 11
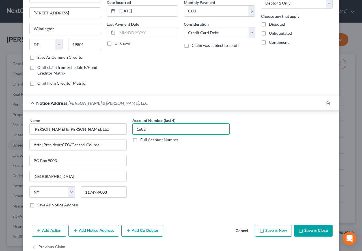
scroll to position [57, 0]
type input "1682"
click at [313, 231] on button "Save & Close" at bounding box center [313, 231] width 38 height 12
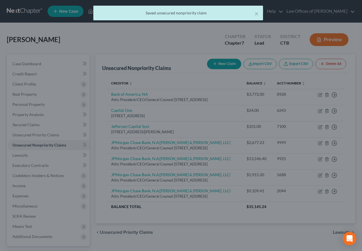
scroll to position [0, 0]
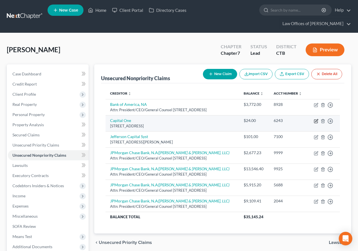
click at [316, 124] on icon "button" at bounding box center [316, 121] width 5 height 5
select select "46"
select select "2"
select select "0"
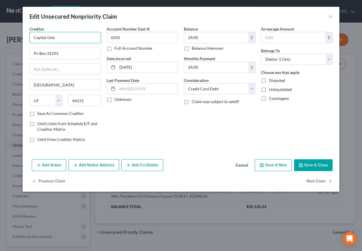
drag, startPoint x: 69, startPoint y: 37, endPoint x: 31, endPoint y: 36, distance: 37.3
click at [31, 36] on input "Capital One" at bounding box center [65, 37] width 72 height 11
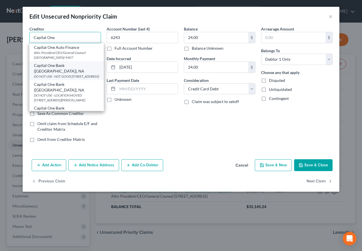
scroll to position [28, 0]
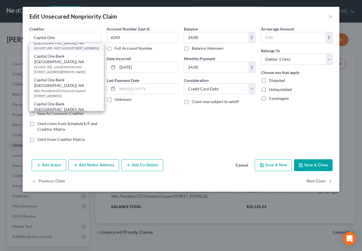
click at [69, 89] on div "Attn: President/CEO/General Counsel [STREET_ADDRESS]" at bounding box center [66, 94] width 65 height 10
type input "Capital One Bank ([GEOGRAPHIC_DATA]), NA"
type input "Attn: President/CEO/General Counsel"
type input "PO Box 30285"
type input "84130-0285"
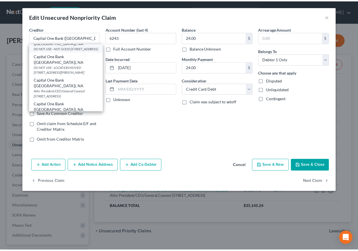
scroll to position [0, 0]
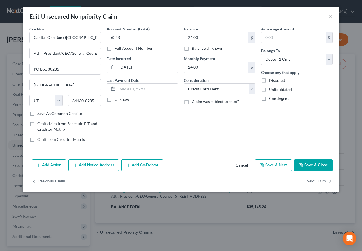
click at [305, 164] on button "Save & Close" at bounding box center [313, 166] width 38 height 12
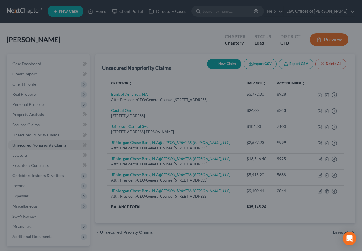
type input "0"
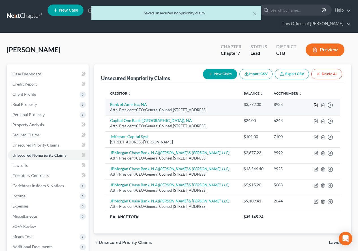
click at [316, 107] on icon "button" at bounding box center [316, 105] width 5 height 5
select select "7"
select select "2"
select select "0"
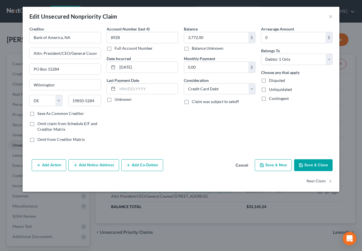
click at [309, 167] on button "Save & Close" at bounding box center [313, 166] width 38 height 12
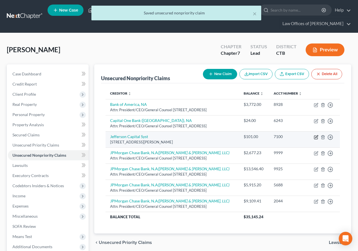
click at [316, 140] on icon "button" at bounding box center [316, 137] width 5 height 5
select select "24"
select select "0"
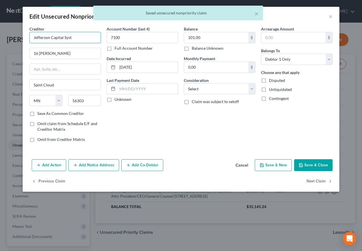
click at [74, 39] on input "Jefferson Capital Syst" at bounding box center [65, 37] width 72 height 11
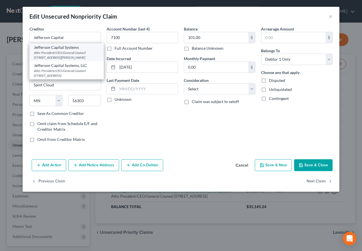
click at [48, 57] on div "Attn: President/CEO/General Counsel [STREET_ADDRESS][PERSON_NAME]" at bounding box center [66, 55] width 65 height 10
type input "Jefferson Capital Systems"
type input "Attn: President/CEO/General Counsel"
type input "16 [PERSON_NAME]"
type input "56303-2198"
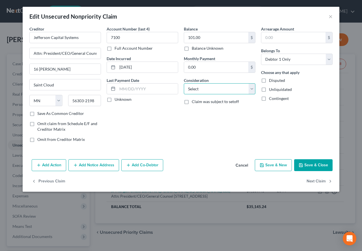
click at [253, 91] on select "Select Cable / Satellite Services Collection Agency Credit Card Debt Debt Couns…" at bounding box center [220, 88] width 72 height 11
select select "1"
click at [184, 83] on select "Select Cable / Satellite Services Collection Agency Credit Card Debt Debt Couns…" at bounding box center [220, 88] width 72 height 11
click at [308, 165] on button "Save & Close" at bounding box center [313, 166] width 38 height 12
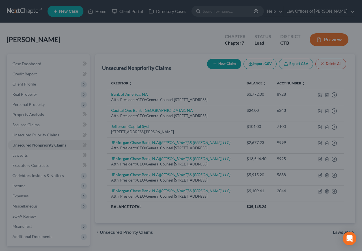
type input "0"
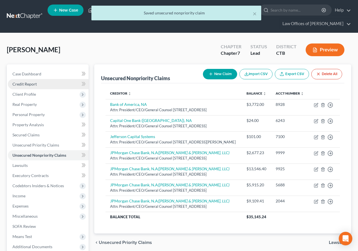
click at [19, 85] on span "Credit Report" at bounding box center [24, 84] width 24 height 5
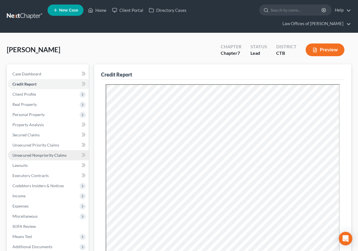
click at [21, 155] on span "Unsecured Nonpriority Claims" at bounding box center [39, 155] width 54 height 5
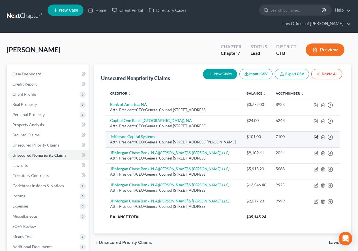
click at [315, 140] on icon "button" at bounding box center [316, 137] width 5 height 5
select select "24"
select select "1"
select select "0"
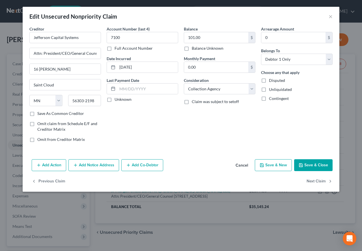
click at [98, 166] on button "Add Notice Address" at bounding box center [93, 166] width 51 height 12
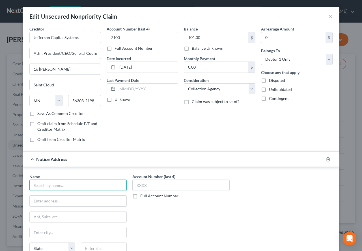
click at [105, 184] on input "text" at bounding box center [77, 185] width 97 height 11
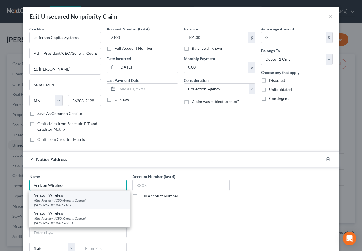
type input "Verizon Wireless"
click at [77, 205] on div "Attn: President/CEO/General Counsel [GEOGRAPHIC_DATA]-1025" at bounding box center [79, 203] width 91 height 10
type input "Attn: President/CEO/General Counsel"
type input "One Verizon Way, # VC52N091"
type input "[GEOGRAPHIC_DATA]"
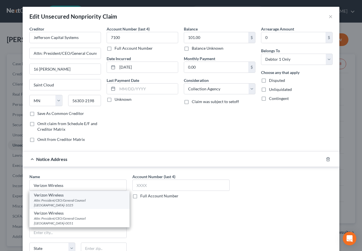
select select "33"
type input "07920-1025"
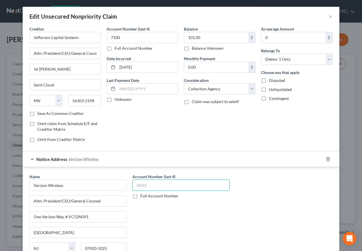
click at [145, 186] on input "text" at bounding box center [180, 185] width 97 height 11
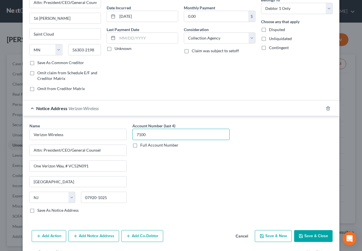
scroll to position [57, 0]
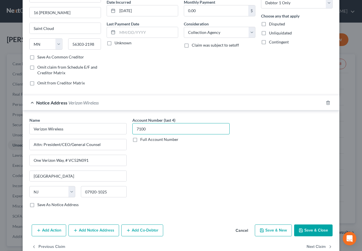
type input "7100"
click at [312, 232] on button "Save & Close" at bounding box center [313, 231] width 38 height 12
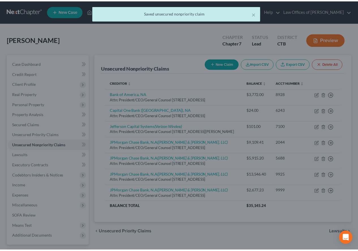
scroll to position [0, 0]
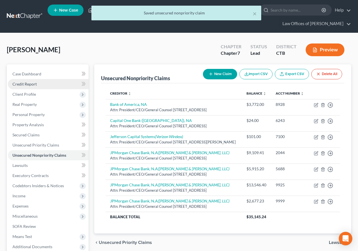
click at [27, 84] on span "Credit Report" at bounding box center [24, 84] width 24 height 5
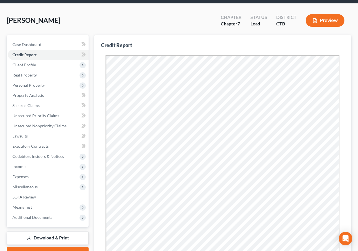
scroll to position [57, 0]
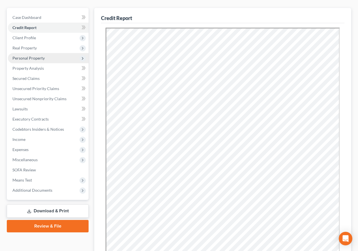
click at [27, 59] on span "Personal Property" at bounding box center [28, 58] width 32 height 5
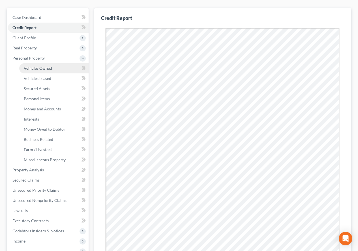
click at [27, 69] on span "Vehicles Owned" at bounding box center [38, 68] width 28 height 5
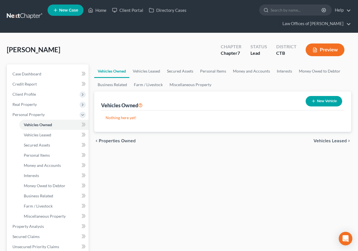
click at [315, 100] on button "New Vehicle" at bounding box center [323, 101] width 36 height 10
select select "0"
